Goal: Task Accomplishment & Management: Complete application form

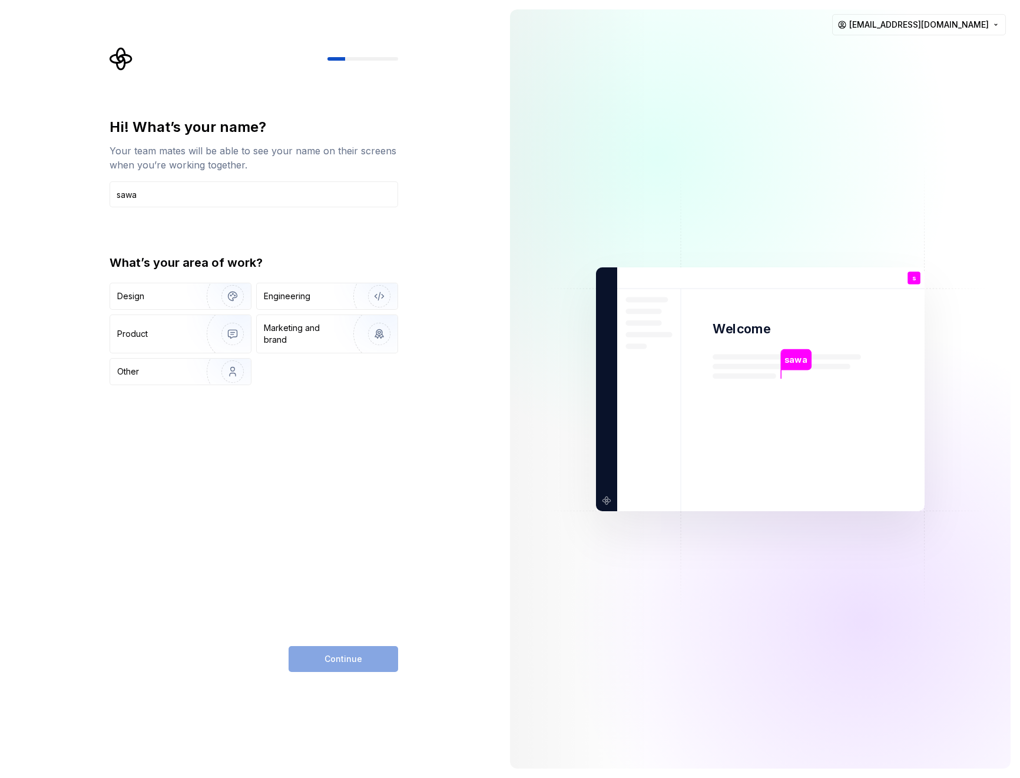
type input "sawa"
click at [339, 506] on div "Hi! What’s your name? Your team mates will be able to see your name on their sc…" at bounding box center [253, 395] width 288 height 554
click at [131, 300] on div "Design" at bounding box center [130, 296] width 27 height 12
click at [351, 643] on div "Hi! What’s your name? Your team mates will be able to see your name on their sc…" at bounding box center [253, 395] width 288 height 554
click at [350, 653] on span "Continue" at bounding box center [343, 659] width 38 height 12
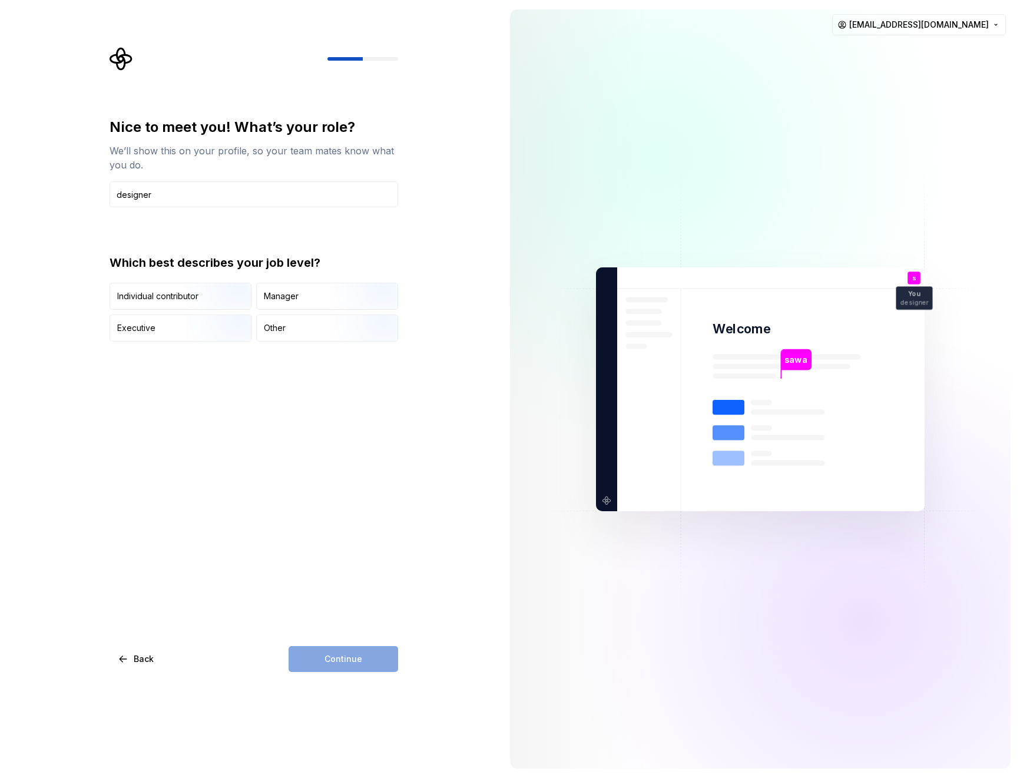
type input "designer"
click at [291, 436] on div "Nice to meet you! What’s your role? We’ll show this on your profile, so your te…" at bounding box center [253, 395] width 288 height 554
click at [308, 297] on div "Manager" at bounding box center [327, 296] width 141 height 26
click at [380, 663] on button "Continue" at bounding box center [342, 659] width 109 height 26
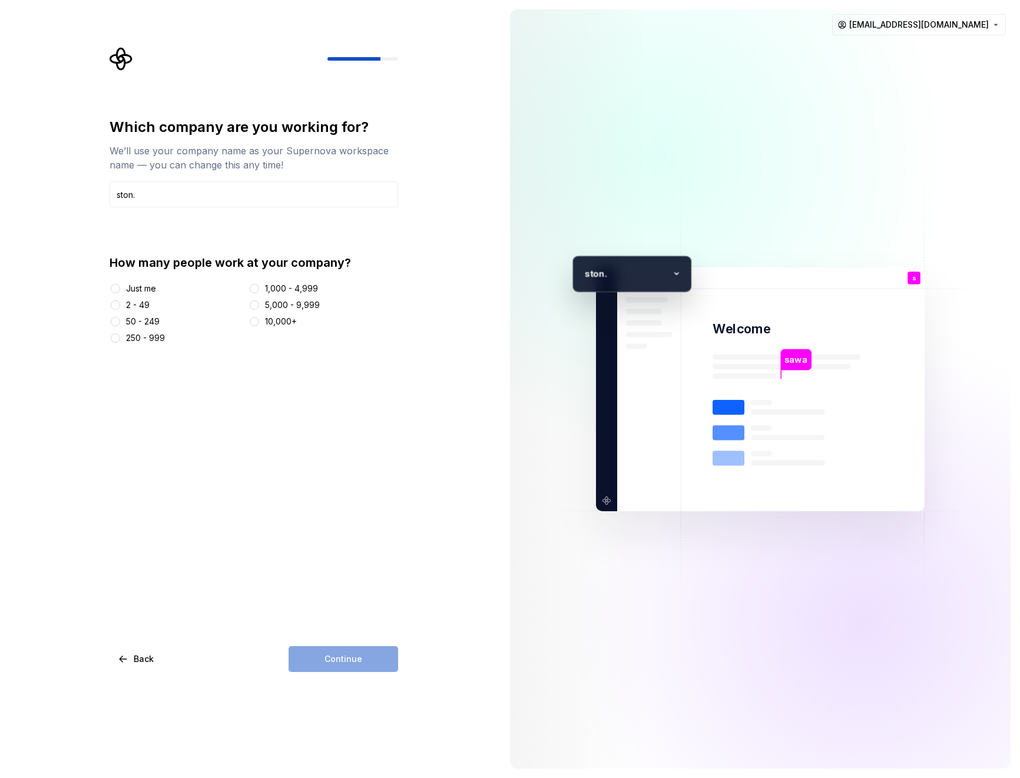
type input "ston."
click at [148, 289] on div "Just me" at bounding box center [141, 289] width 30 height 12
click at [120, 289] on button "Just me" at bounding box center [115, 288] width 9 height 9
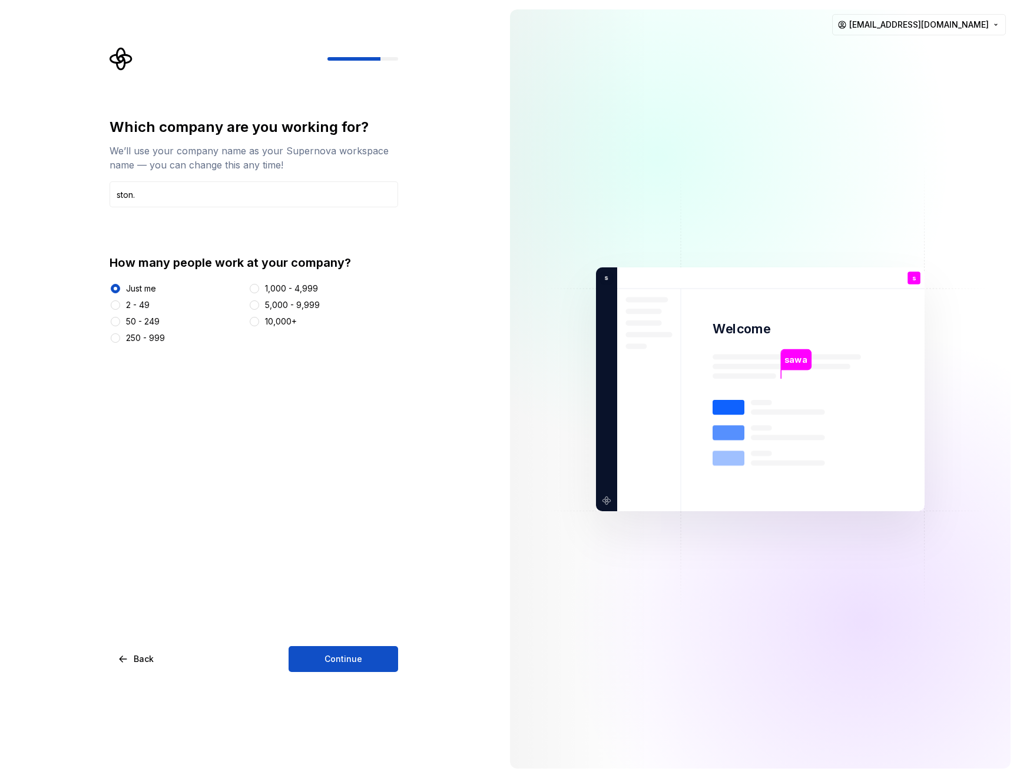
click at [351, 660] on span "Continue" at bounding box center [343, 659] width 38 height 12
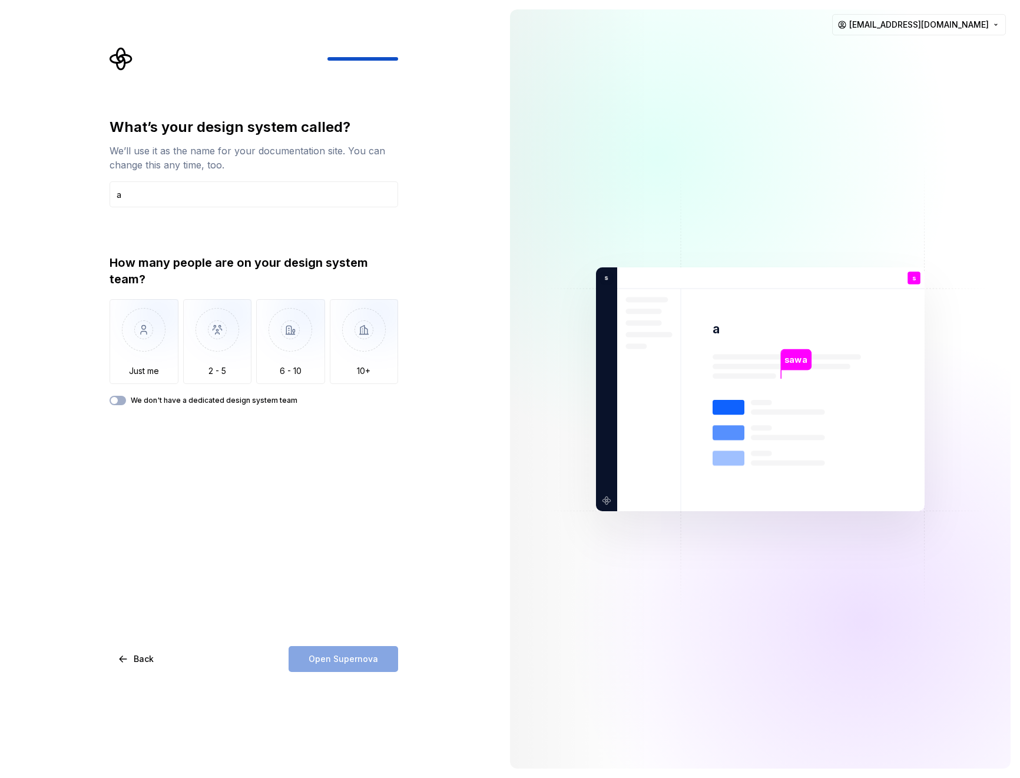
click at [288, 229] on div "What’s your design system called? We’ll use it as the name for your documentati…" at bounding box center [253, 261] width 288 height 287
click at [191, 200] on input "a" at bounding box center [253, 194] width 288 height 26
type input "test design system"
click at [325, 480] on div "What’s your design system called? We’ll use it as the name for your documentati…" at bounding box center [253, 395] width 288 height 554
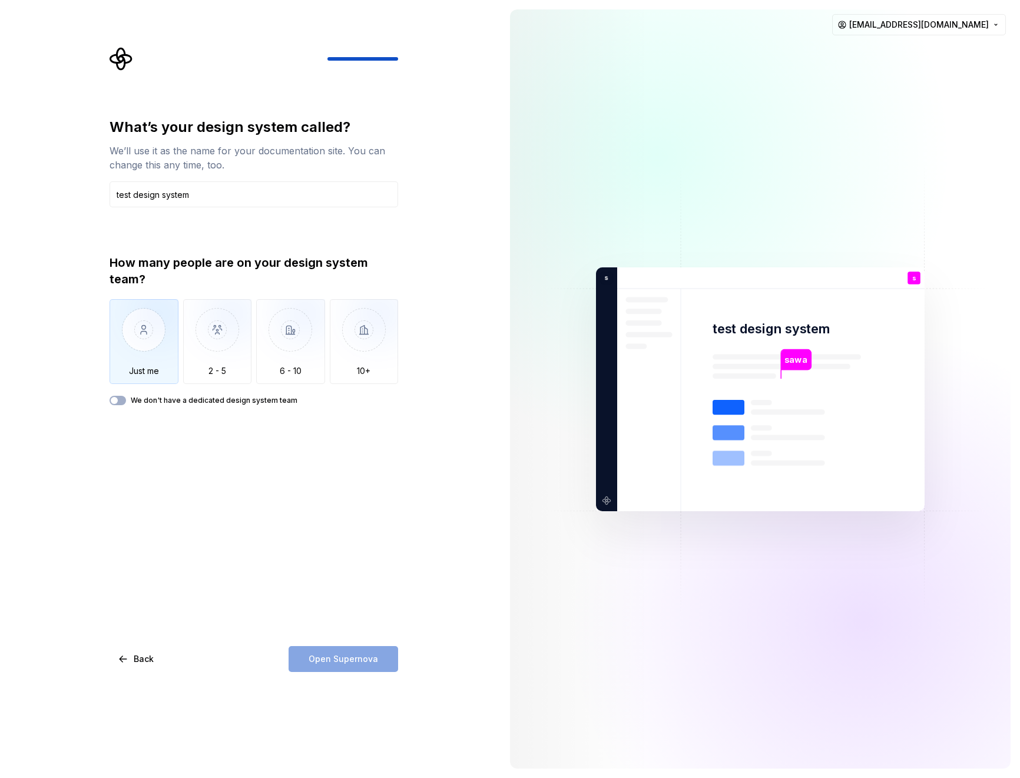
click at [152, 361] on img "button" at bounding box center [143, 338] width 69 height 79
click at [233, 403] on label "We don't have a dedicated design system team" at bounding box center [214, 400] width 167 height 9
click at [126, 403] on button "We don't have a dedicated design system team" at bounding box center [117, 400] width 16 height 9
click at [234, 400] on label "We don't have a dedicated design system team" at bounding box center [214, 400] width 167 height 9
click at [126, 400] on button "We don't have a dedicated design system team" at bounding box center [117, 400] width 16 height 9
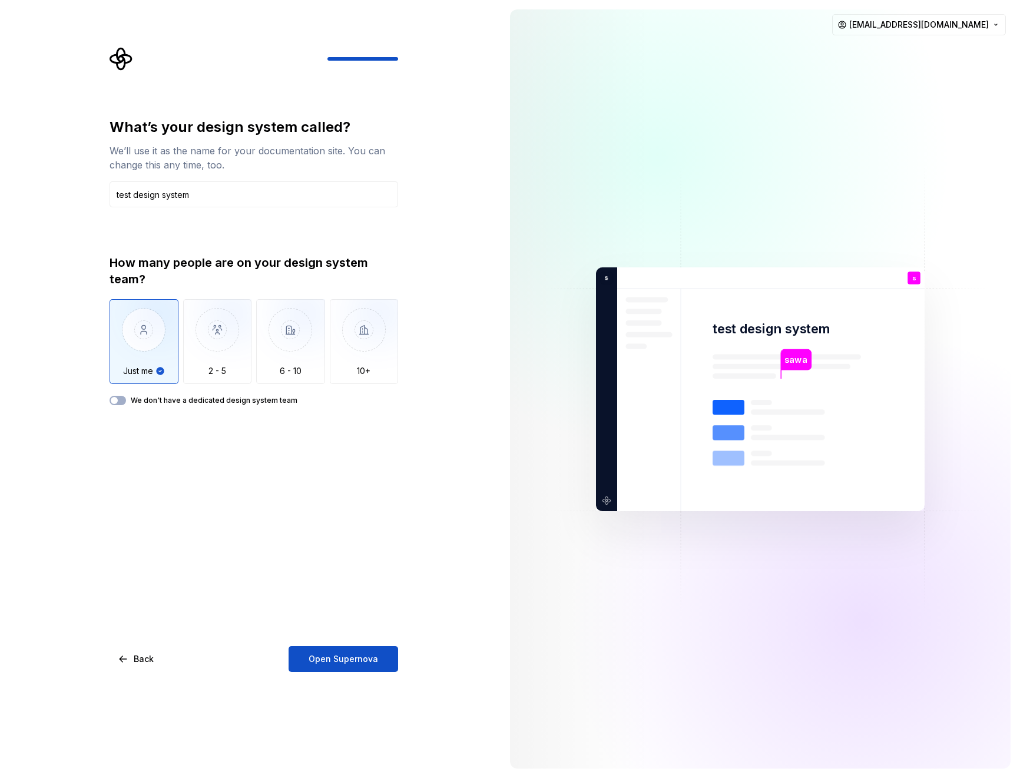
click at [234, 400] on label "We don't have a dedicated design system team" at bounding box center [214, 400] width 167 height 9
click at [126, 400] on button "We don't have a dedicated design system team" at bounding box center [117, 400] width 16 height 9
drag, startPoint x: 317, startPoint y: 402, endPoint x: 131, endPoint y: 399, distance: 186.6
click at [131, 399] on div "We don't have a dedicated design system team" at bounding box center [253, 400] width 288 height 9
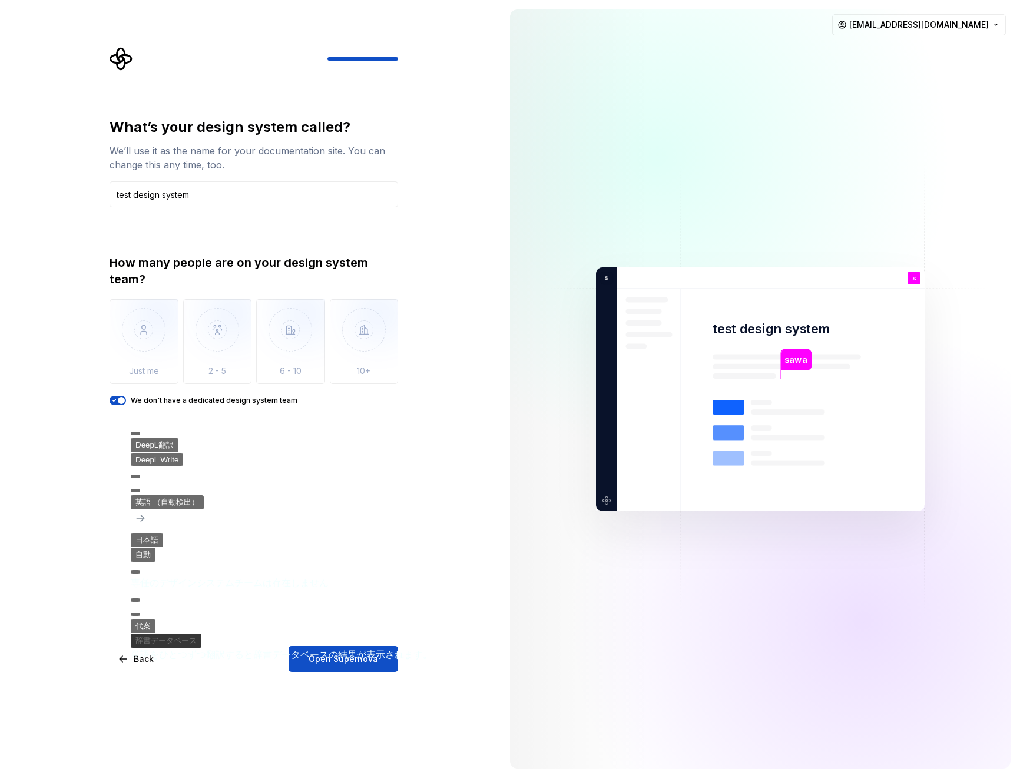
click at [101, 567] on div "What’s your design system called? We’ll use it as the name for your documentati…" at bounding box center [250, 389] width 500 height 778
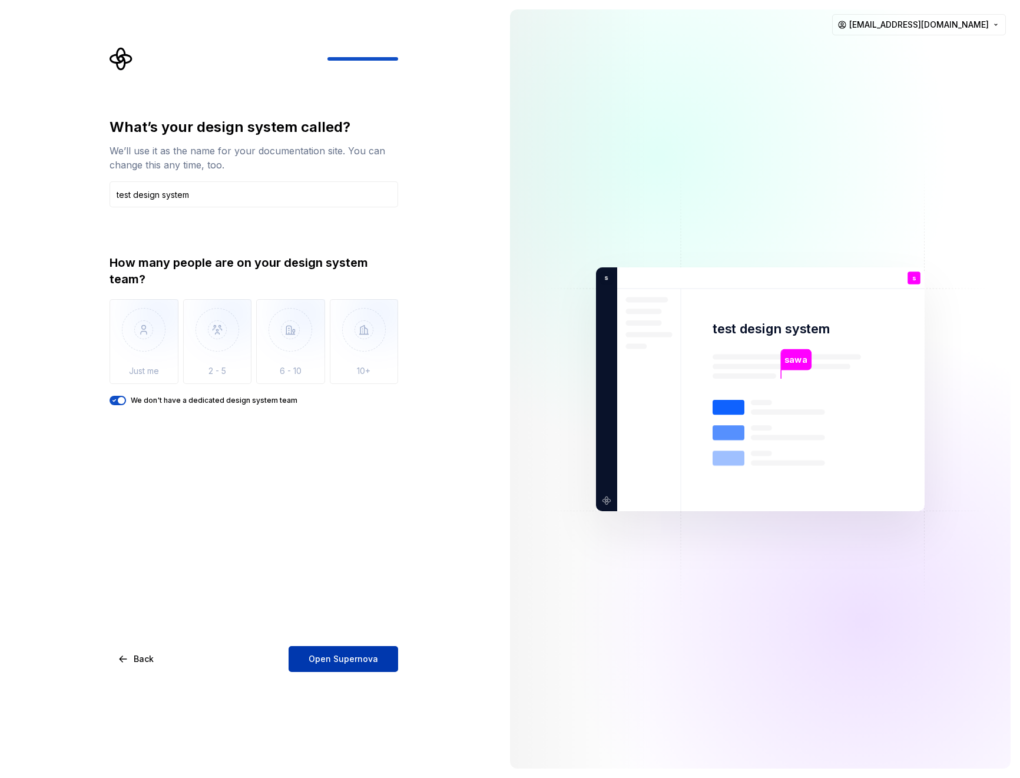
click at [373, 660] on span "Open Supernova" at bounding box center [342, 659] width 69 height 12
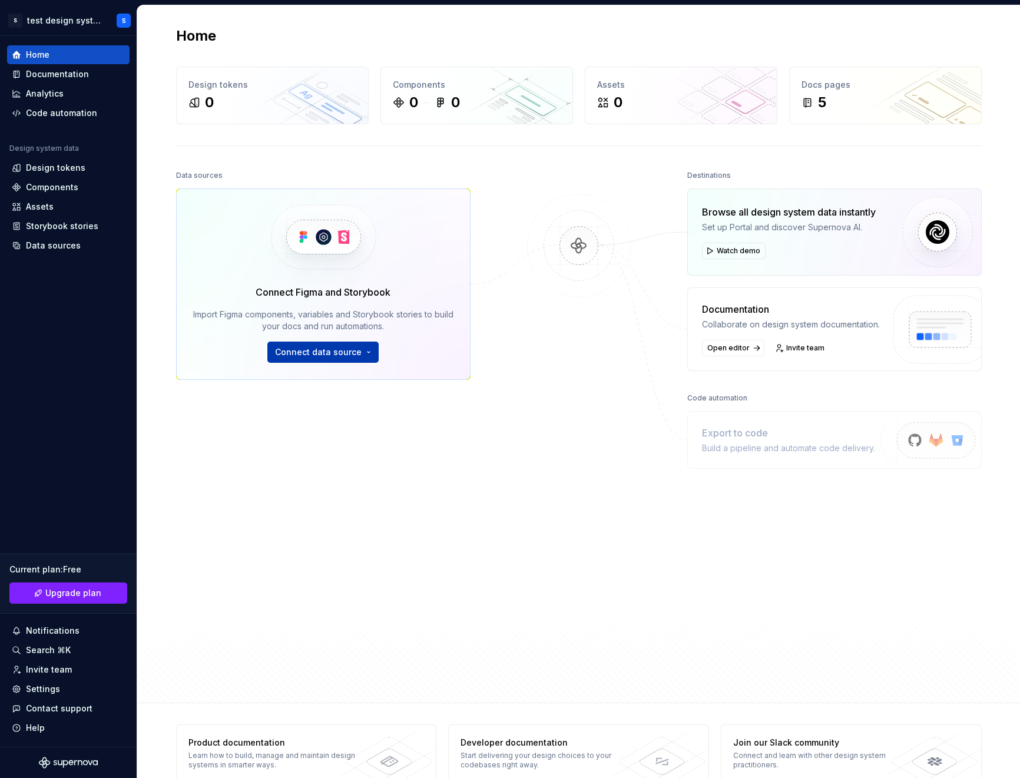
click at [334, 347] on span "Connect data source" at bounding box center [318, 352] width 87 height 12
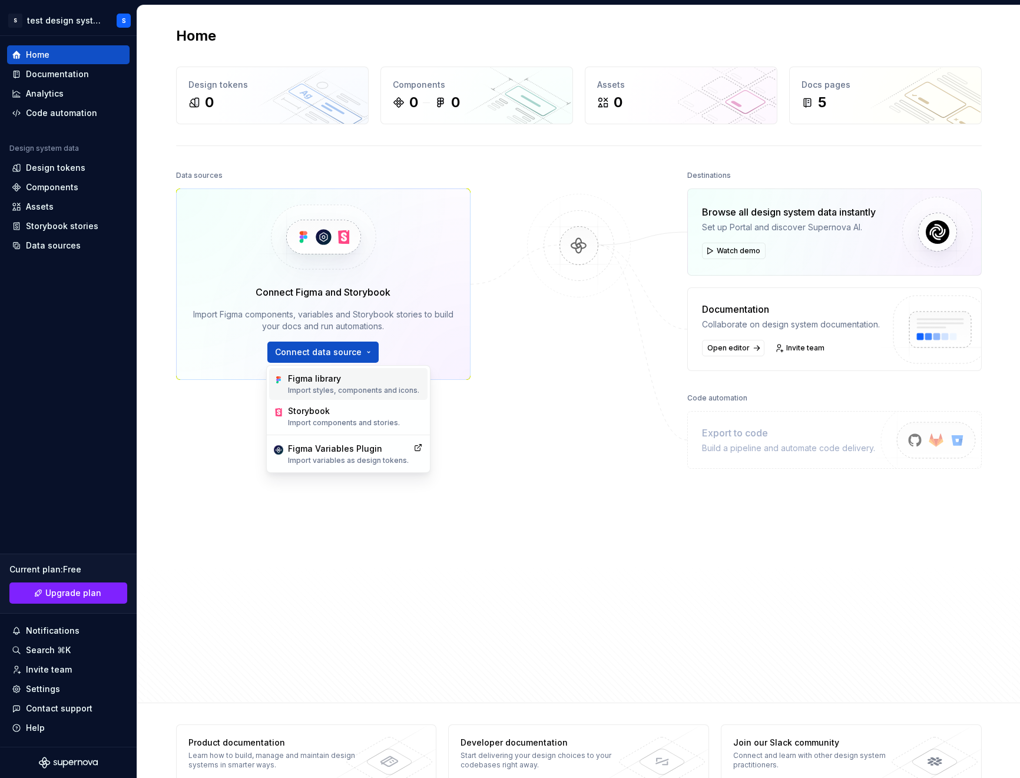
click at [373, 390] on p "Import styles, components and icons." at bounding box center [353, 390] width 131 height 9
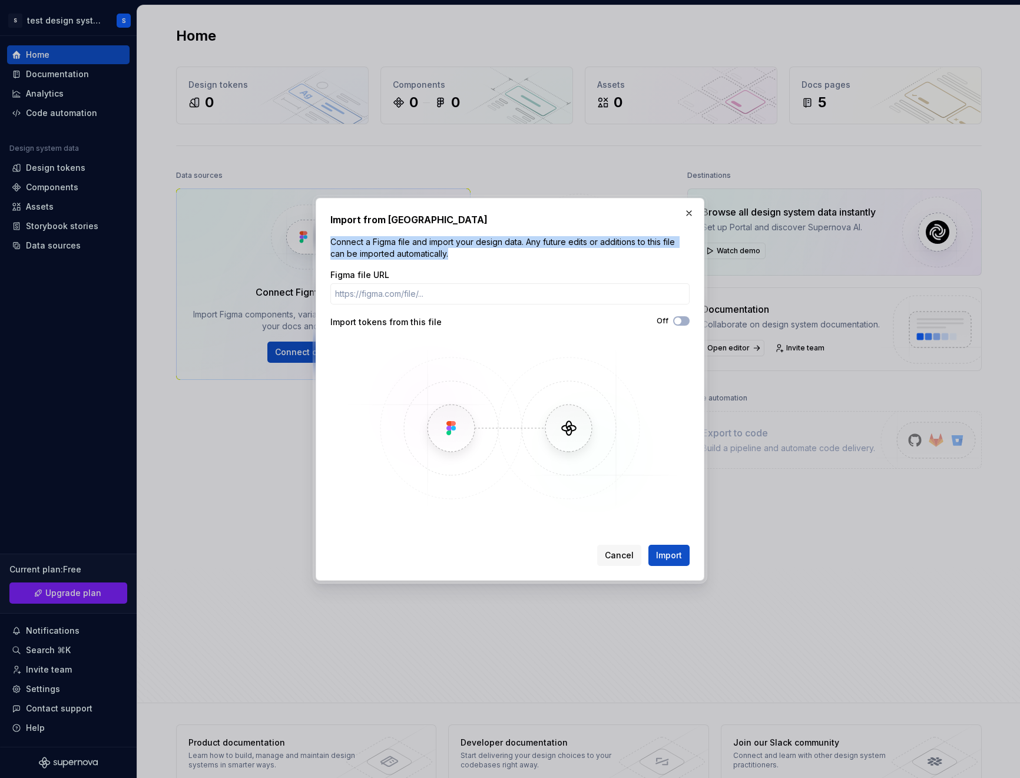
drag, startPoint x: 471, startPoint y: 253, endPoint x: 332, endPoint y: 244, distance: 139.2
click at [332, 244] on p "Connect a Figma file and import your design data. Any future edits or additions…" at bounding box center [509, 248] width 359 height 24
click at [396, 300] on input "Figma file URL" at bounding box center [509, 293] width 359 height 21
click at [684, 321] on button "Off" at bounding box center [681, 320] width 16 height 9
click at [684, 321] on span "button" at bounding box center [684, 320] width 7 height 7
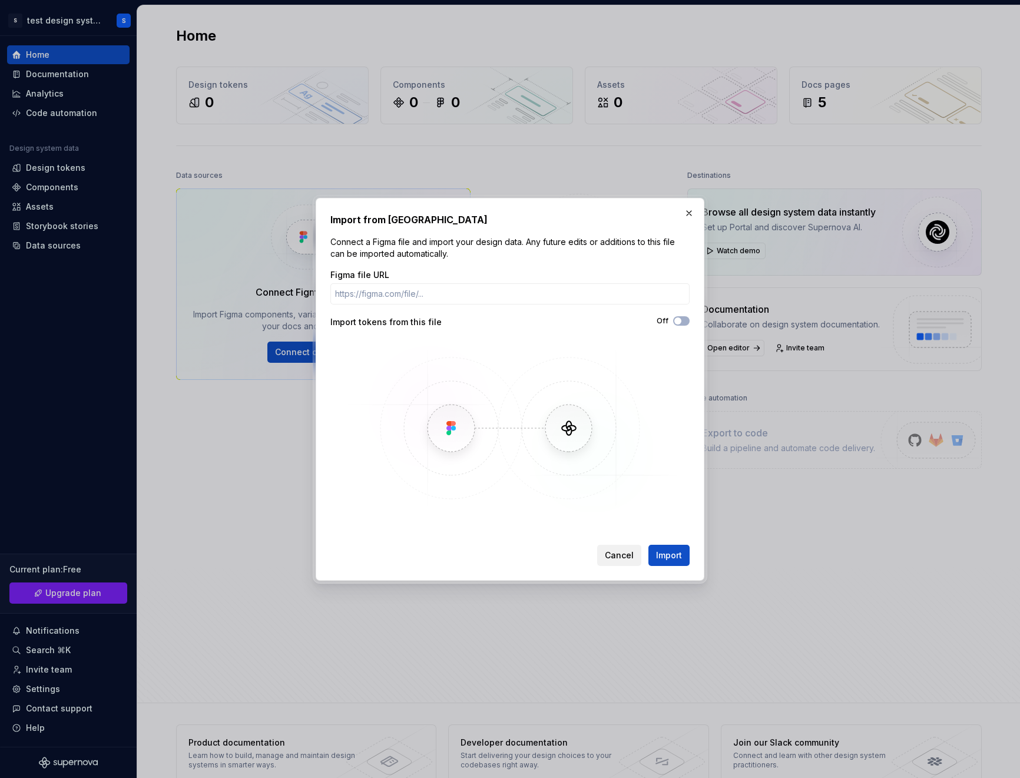
click at [611, 553] on span "Cancel" at bounding box center [619, 555] width 29 height 12
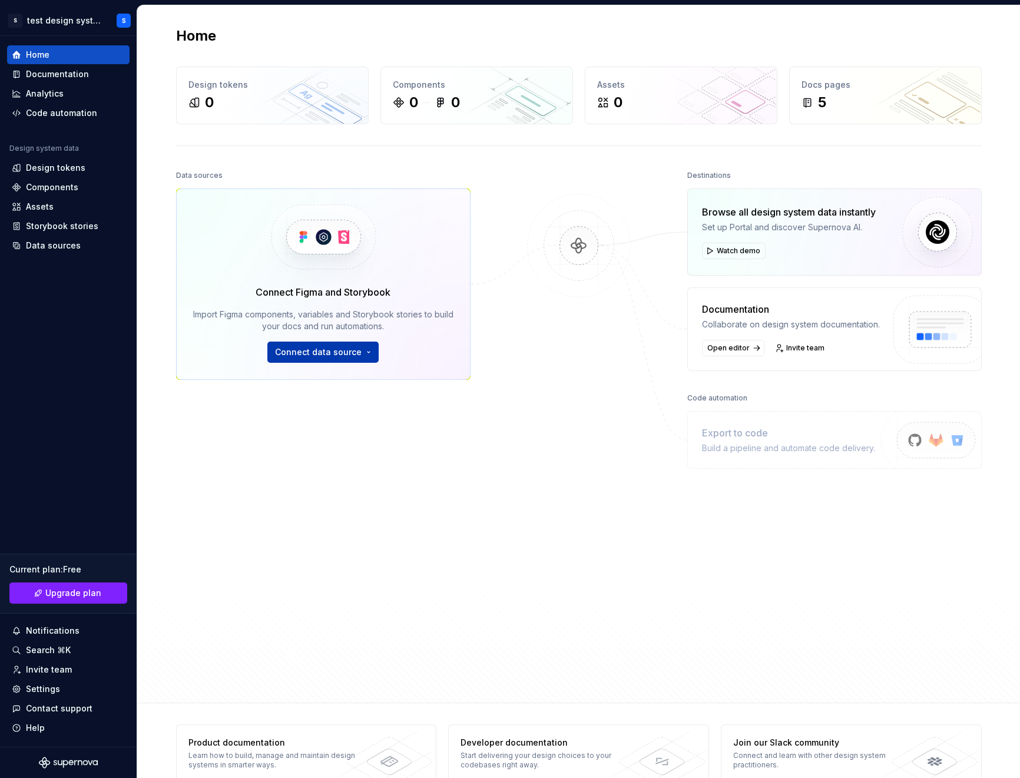
click at [337, 360] on button "Connect data source" at bounding box center [322, 351] width 111 height 21
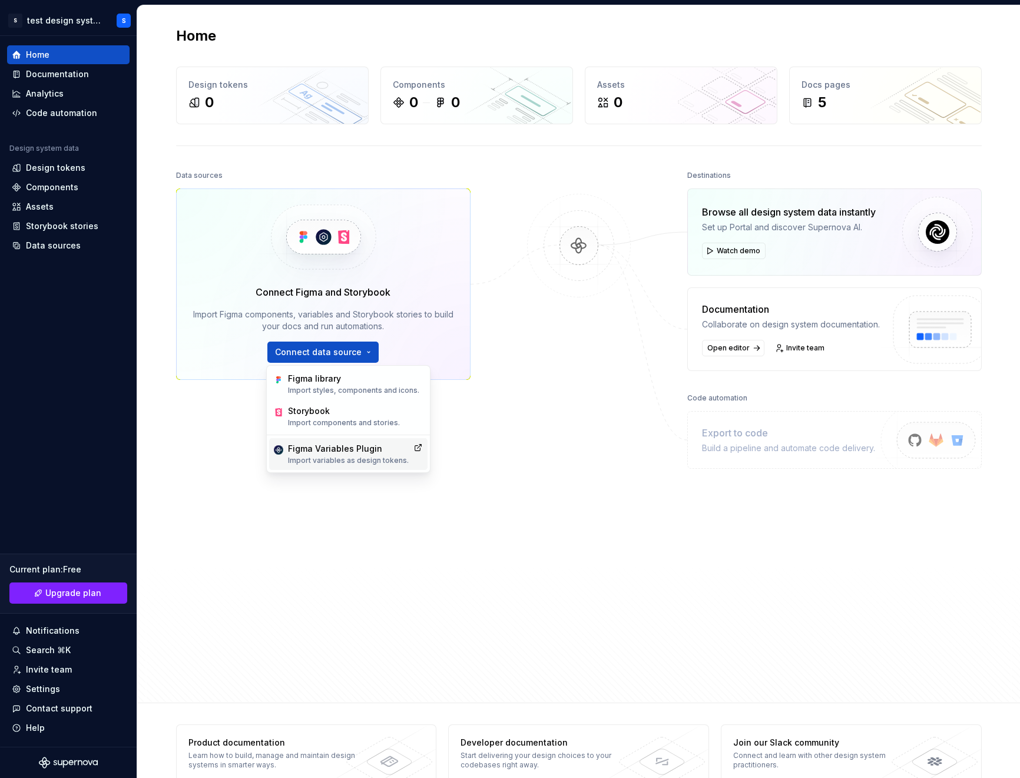
click at [341, 449] on div "Figma Variables Plugin" at bounding box center [348, 449] width 121 height 12
